Goal: Information Seeking & Learning: Learn about a topic

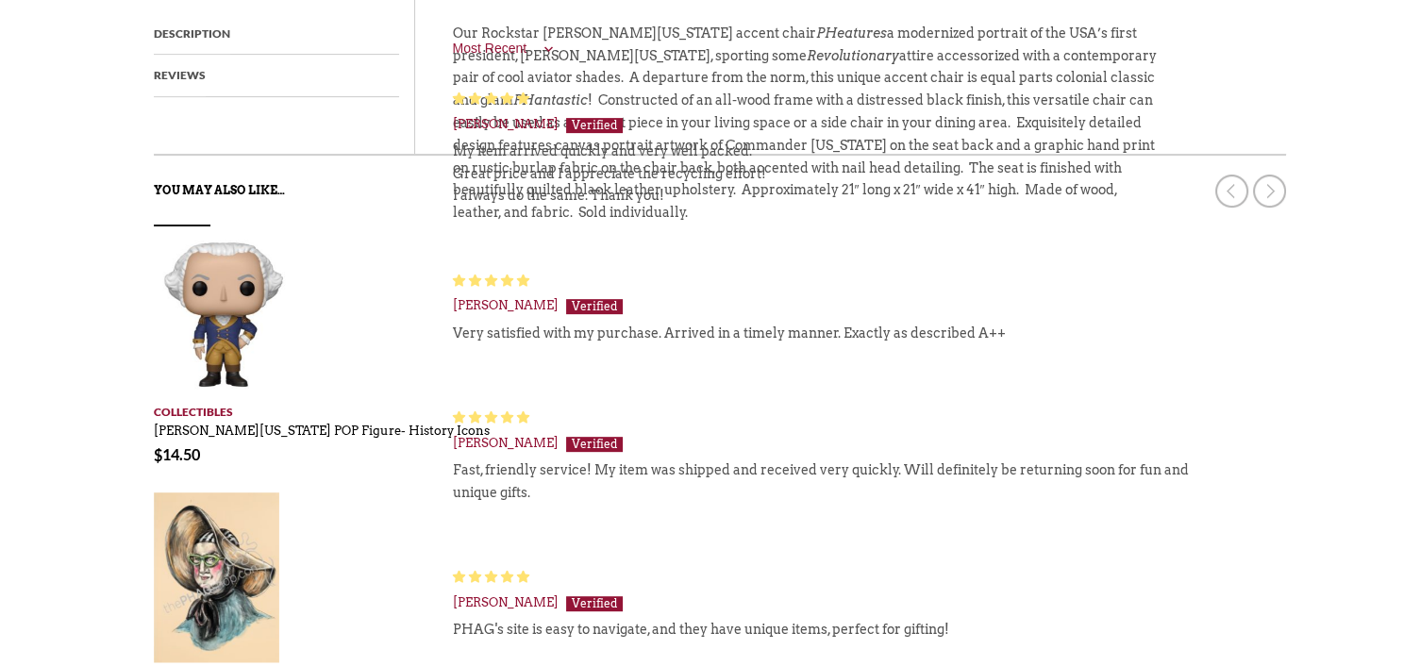
scroll to position [472, 0]
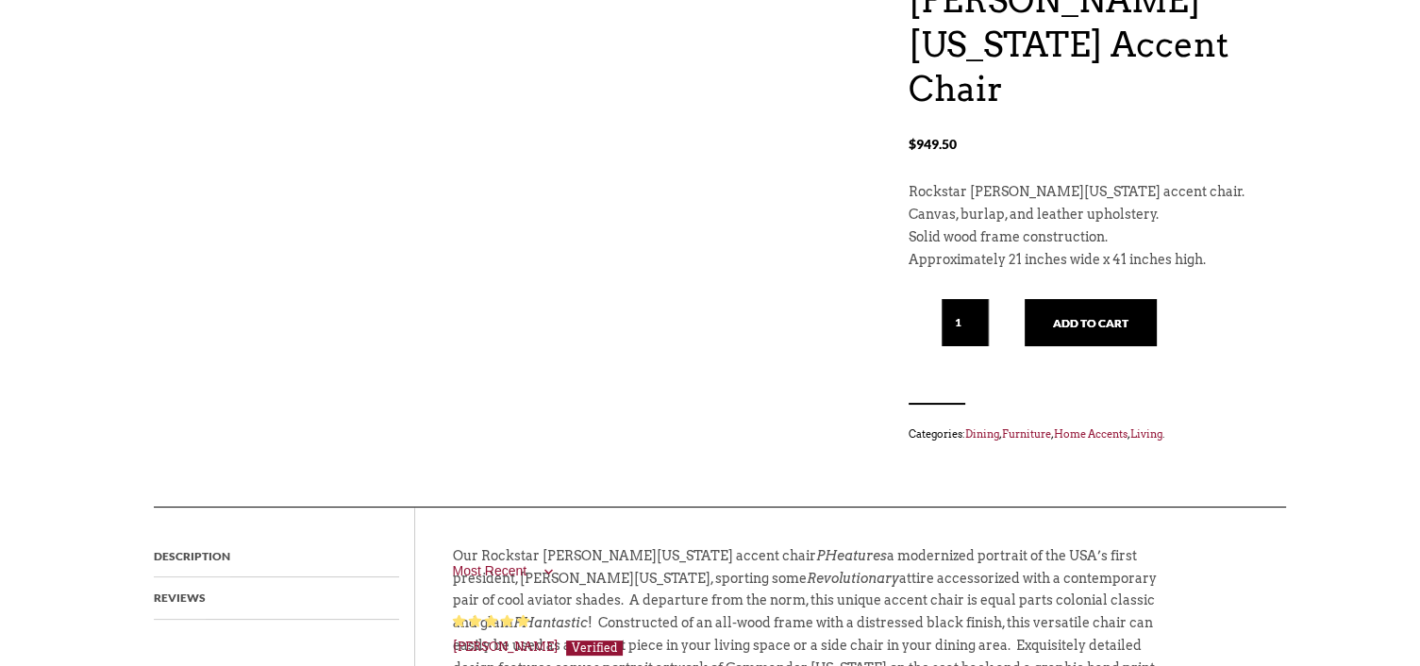
scroll to position [189, 0]
